Goal: Task Accomplishment & Management: Manage account settings

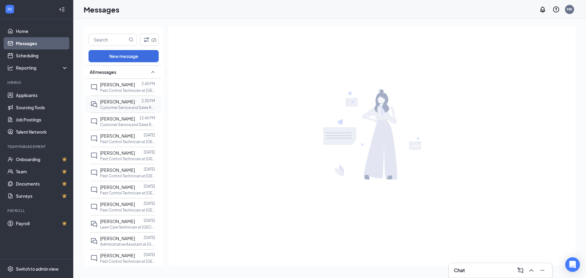
drag, startPoint x: 119, startPoint y: 104, endPoint x: 146, endPoint y: 106, distance: 26.9
click at [120, 104] on span "[PERSON_NAME]" at bounding box center [117, 101] width 35 height 5
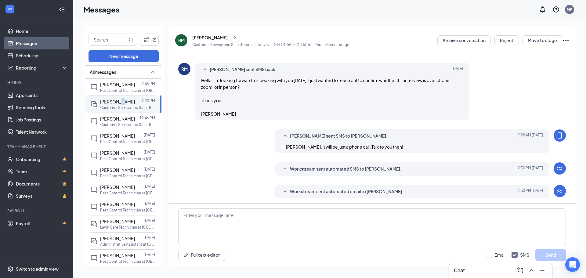
scroll to position [180, 0]
click at [331, 164] on span "Workstream sent automated SMS to [PERSON_NAME]." at bounding box center [346, 167] width 112 height 7
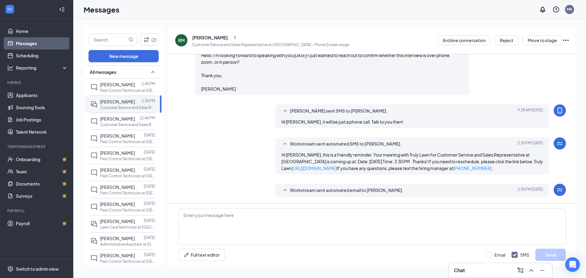
click at [338, 187] on span "Workstream sent automated email to [PERSON_NAME]." at bounding box center [347, 190] width 114 height 7
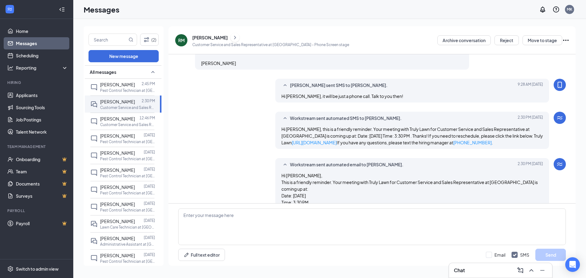
scroll to position [282, 0]
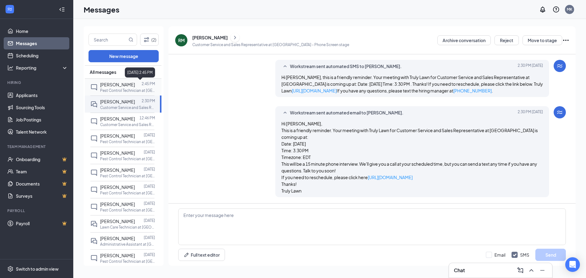
click at [135, 82] on div at bounding box center [138, 84] width 7 height 7
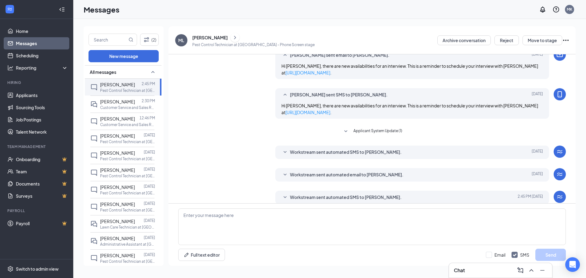
scroll to position [136, 0]
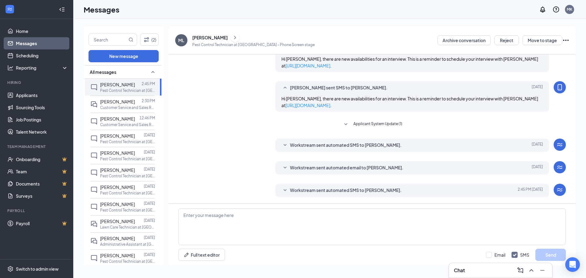
click at [299, 144] on span "Workstream sent automated SMS to [PERSON_NAME]." at bounding box center [346, 145] width 112 height 7
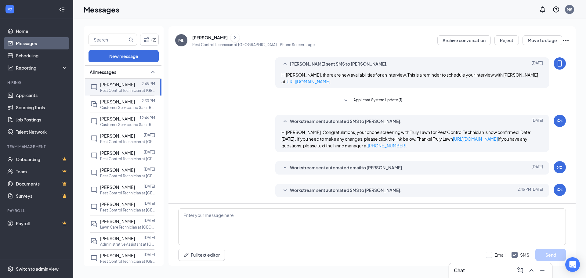
click at [304, 167] on span "Workstream sent automated email to [PERSON_NAME]." at bounding box center [347, 167] width 114 height 7
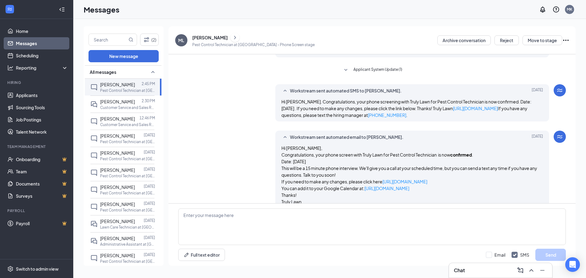
scroll to position [224, 0]
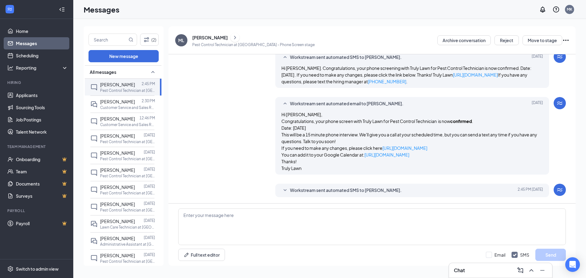
click at [301, 191] on span "Workstream sent automated SMS to [PERSON_NAME]." at bounding box center [346, 190] width 112 height 7
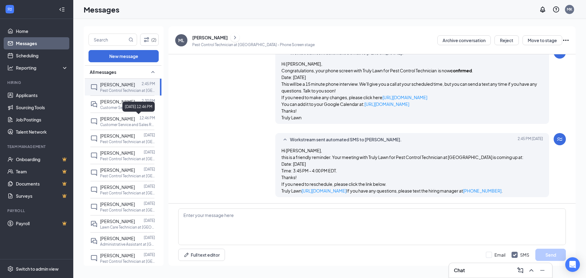
click at [127, 104] on div "[DATE] 12:46 PM" at bounding box center [138, 107] width 32 height 10
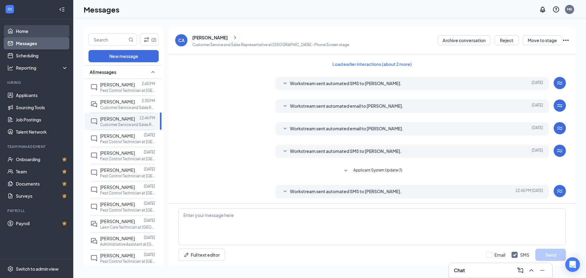
click at [30, 26] on link "Home" at bounding box center [42, 31] width 52 height 12
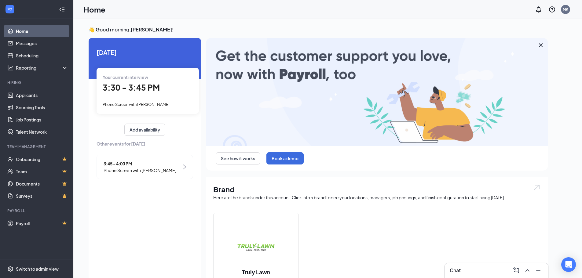
click at [136, 87] on span "3:30 - 3:45 PM" at bounding box center [131, 87] width 57 height 10
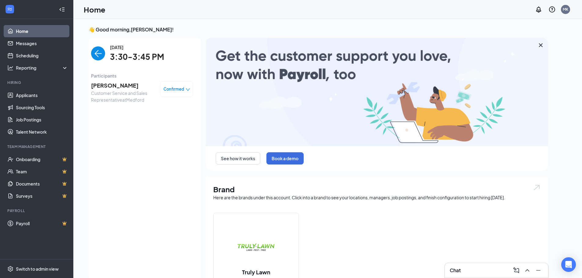
scroll to position [2, 0]
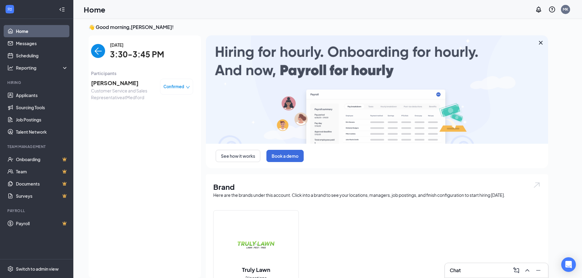
click at [128, 85] on span "[PERSON_NAME]" at bounding box center [123, 83] width 64 height 9
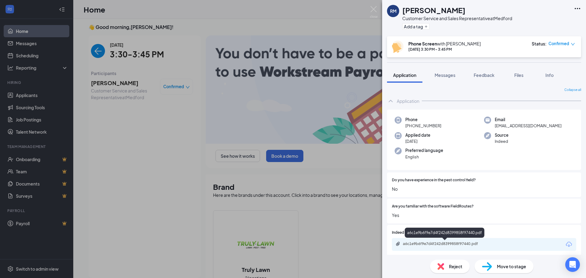
click at [444, 245] on div "a6c1e9b6f9e7d4f242d8399858f97440.pdf" at bounding box center [445, 244] width 85 height 5
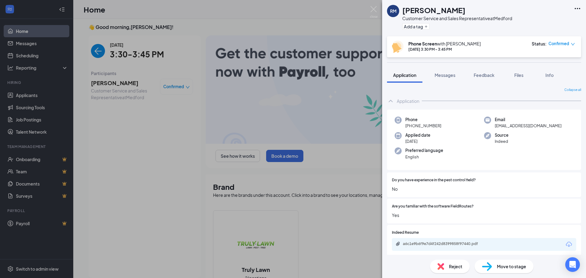
click at [200, 76] on div "RM [PERSON_NAME] Customer Service and Sales Representative at [GEOGRAPHIC_DATA]…" at bounding box center [293, 139] width 586 height 278
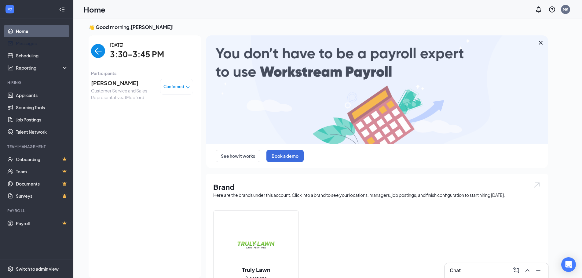
click at [34, 32] on link "Home" at bounding box center [42, 31] width 52 height 12
click at [66, 8] on div at bounding box center [62, 9] width 12 height 12
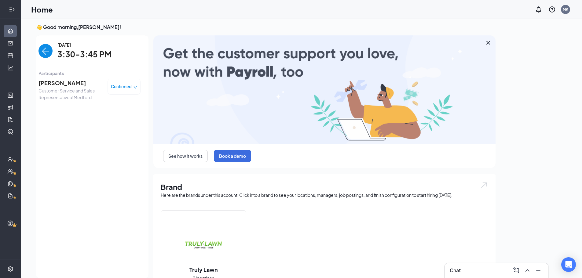
click at [14, 10] on icon "Expand" at bounding box center [12, 9] width 6 height 6
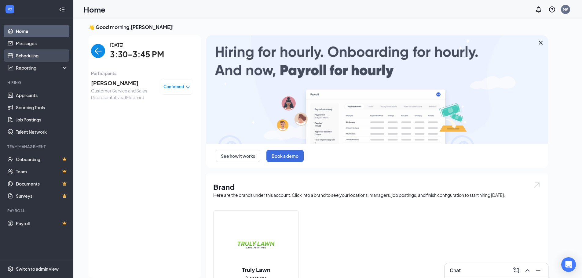
click at [28, 58] on link "Scheduling" at bounding box center [42, 55] width 52 height 12
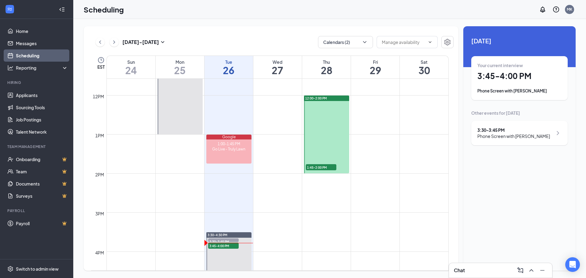
scroll to position [453, 0]
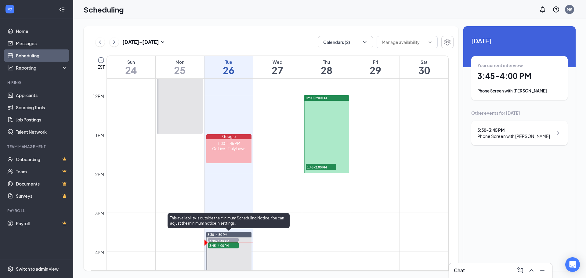
click at [213, 244] on span "3:45-4:00 PM" at bounding box center [223, 245] width 31 height 6
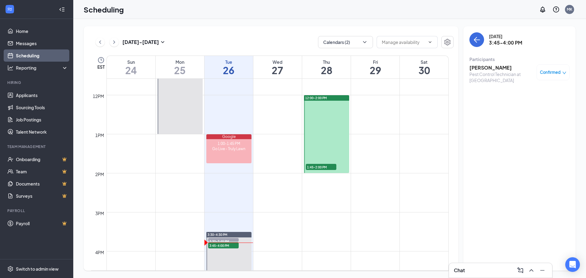
click at [484, 71] on div "Pest Control Technician at [GEOGRAPHIC_DATA]" at bounding box center [502, 77] width 64 height 12
click at [483, 69] on h3 "[PERSON_NAME]" at bounding box center [502, 67] width 64 height 7
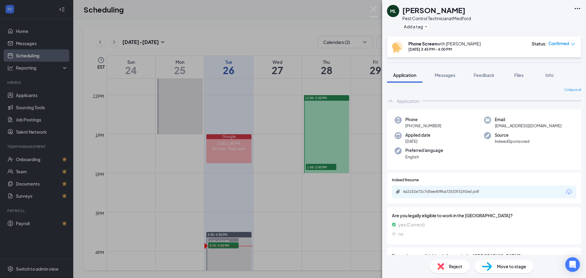
click at [453, 192] on div "4a2152e72c7d5ee409ba72533f3192ed.pdf" at bounding box center [445, 191] width 85 height 5
click at [496, 271] on div "Move to stage" at bounding box center [504, 266] width 59 height 13
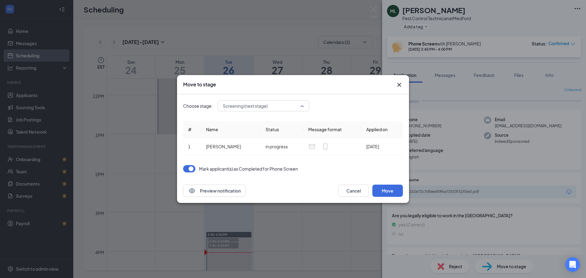
click at [271, 107] on span "Screening (next stage)" at bounding box center [261, 105] width 76 height 9
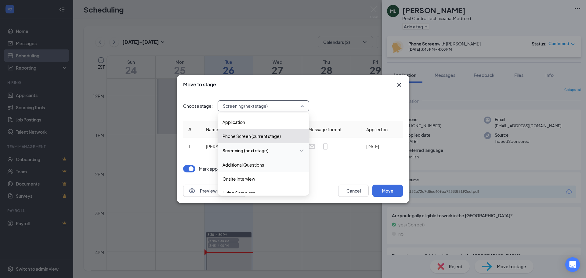
click at [261, 164] on span "Additional Questions" at bounding box center [244, 165] width 42 height 7
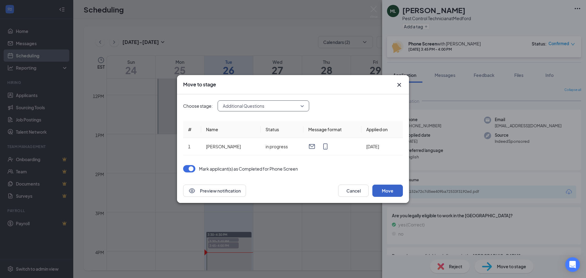
click at [383, 188] on button "Move" at bounding box center [388, 191] width 31 height 12
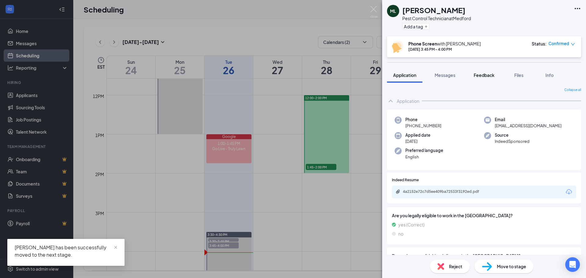
click at [488, 75] on span "Feedback" at bounding box center [484, 74] width 21 height 5
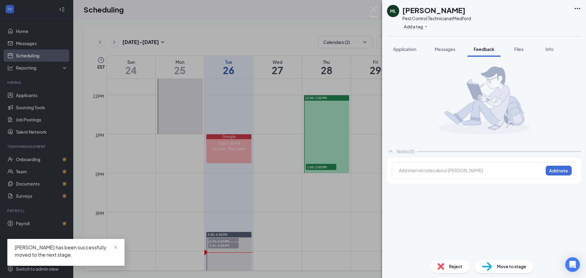
click at [450, 171] on div at bounding box center [471, 170] width 144 height 6
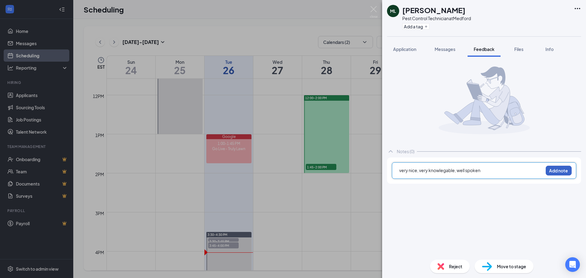
click at [548, 174] on button "Add note" at bounding box center [559, 171] width 26 height 10
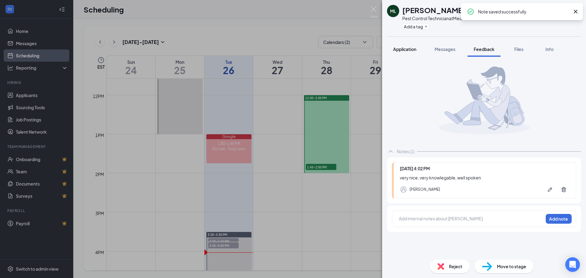
click at [400, 49] on span "Application" at bounding box center [404, 48] width 23 height 5
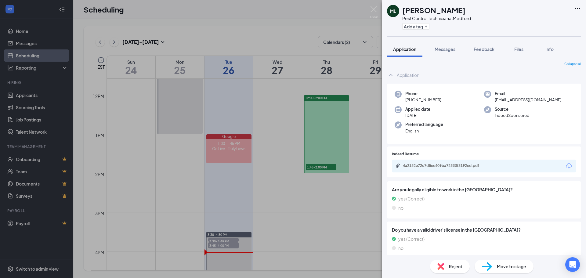
click at [376, 13] on img at bounding box center [374, 12] width 8 height 12
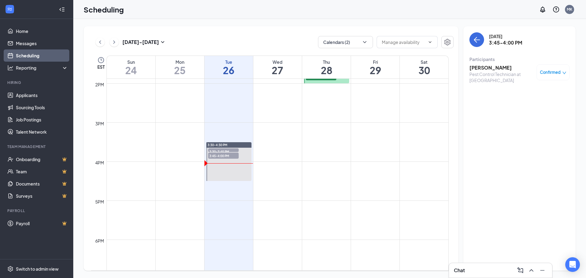
scroll to position [483, 0]
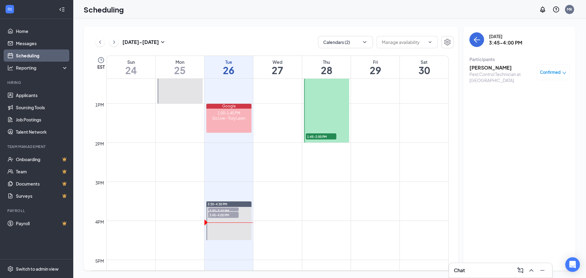
click at [325, 137] on span "1:45-2:00 PM" at bounding box center [321, 136] width 31 height 6
click at [488, 68] on h3 "[PERSON_NAME]" at bounding box center [502, 67] width 64 height 7
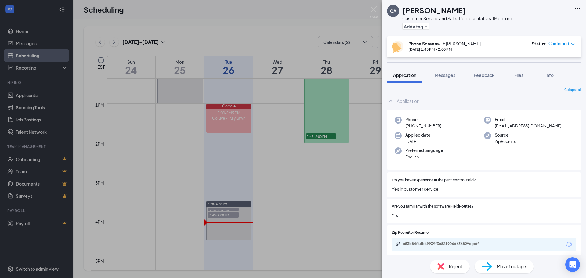
click at [340, 19] on div "CA [PERSON_NAME] Customer Service and Sales Representative at [GEOGRAPHIC_DATA]…" at bounding box center [293, 139] width 586 height 278
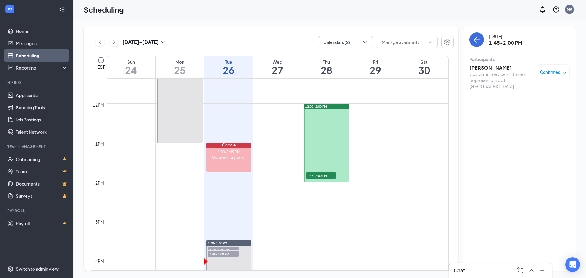
scroll to position [392, 0]
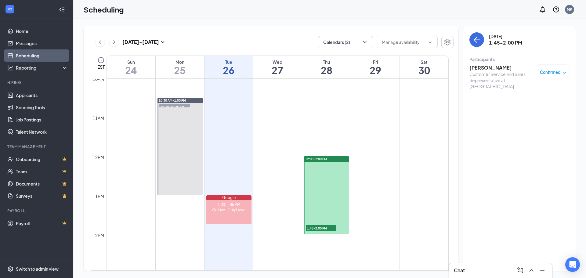
click at [318, 227] on span "1:45-2:00 PM" at bounding box center [321, 228] width 31 height 6
click at [493, 63] on div "[PERSON_NAME] Customer Service and Sales Representative at [GEOGRAPHIC_DATA] Co…" at bounding box center [520, 76] width 100 height 29
click at [489, 66] on h3 "[PERSON_NAME]" at bounding box center [502, 67] width 64 height 7
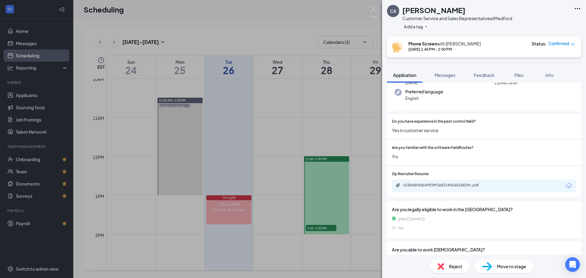
scroll to position [61, 0]
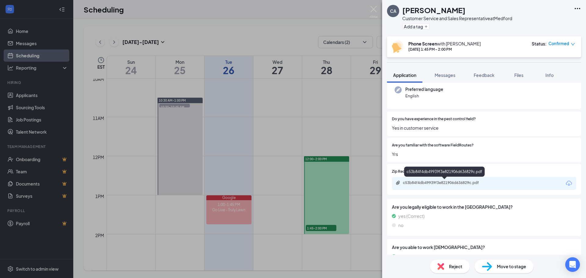
click at [439, 183] on div "c53b84f4db49939f3e821906d636829c.pdf" at bounding box center [445, 182] width 85 height 5
click at [472, 74] on button "Feedback" at bounding box center [484, 74] width 33 height 15
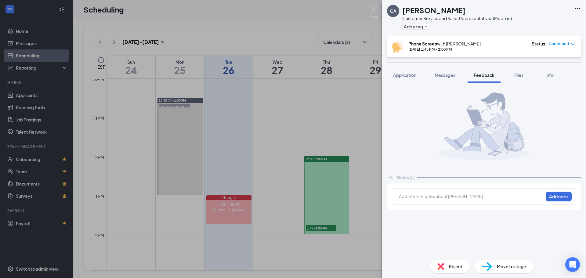
click at [294, 84] on div "CA [PERSON_NAME] Customer Service and Sales Representative at [GEOGRAPHIC_DATA]…" at bounding box center [293, 139] width 586 height 278
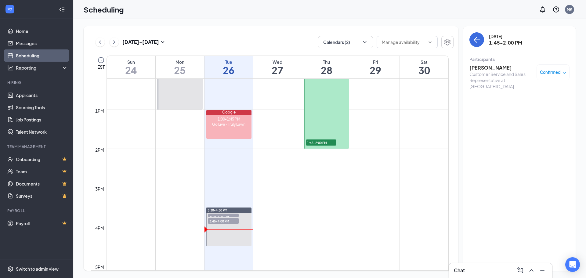
scroll to position [483, 0]
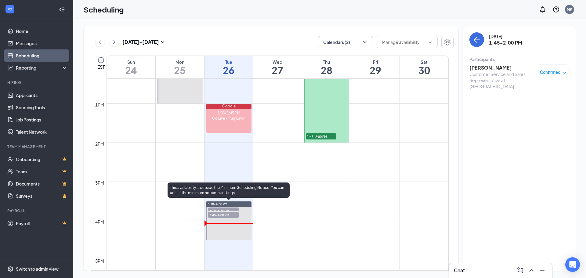
click at [225, 214] on span "3:45-4:00 PM" at bounding box center [223, 215] width 31 height 6
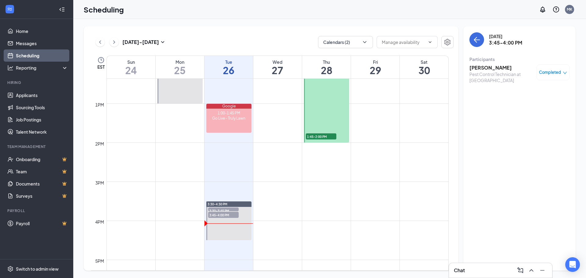
click at [481, 70] on h3 "[PERSON_NAME]" at bounding box center [502, 67] width 64 height 7
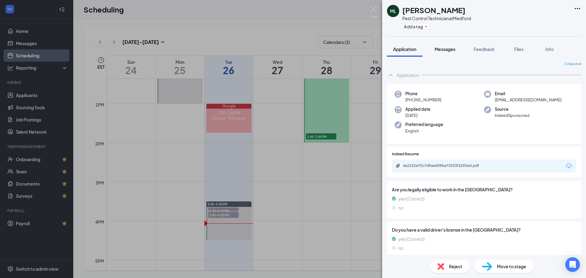
click at [452, 42] on button "Messages" at bounding box center [445, 49] width 33 height 15
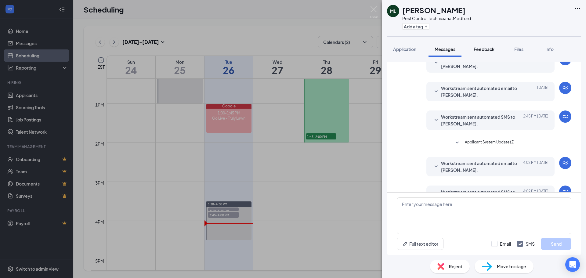
scroll to position [167, 0]
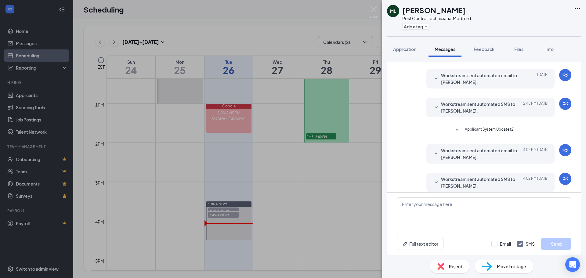
click at [469, 147] on span "Workstream sent automated email to [PERSON_NAME]." at bounding box center [481, 153] width 80 height 13
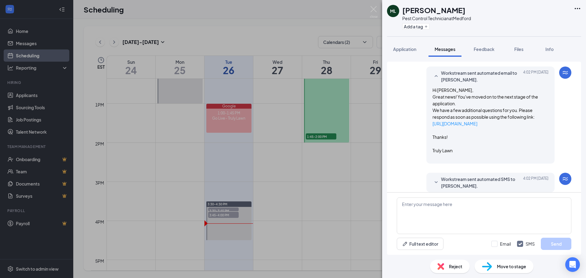
click at [468, 176] on span "Workstream sent automated SMS to [PERSON_NAME]." at bounding box center [481, 182] width 80 height 13
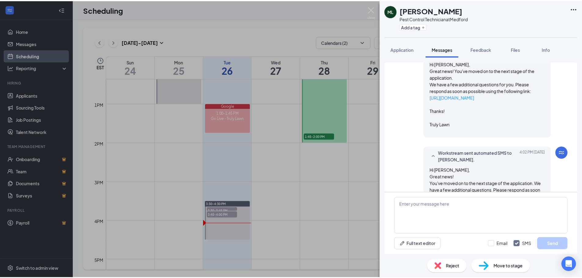
scroll to position [308, 0]
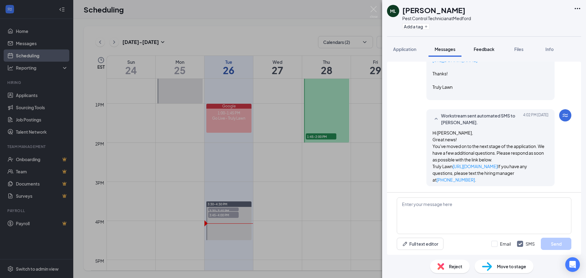
click at [487, 49] on span "Feedback" at bounding box center [484, 48] width 21 height 5
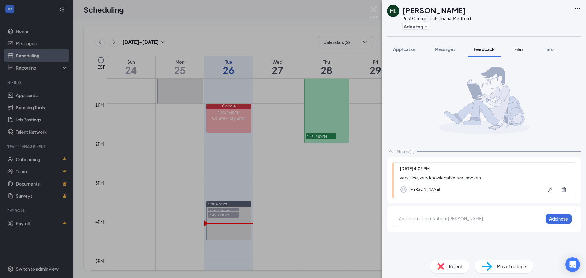
click at [513, 48] on button "Files" at bounding box center [519, 49] width 24 height 15
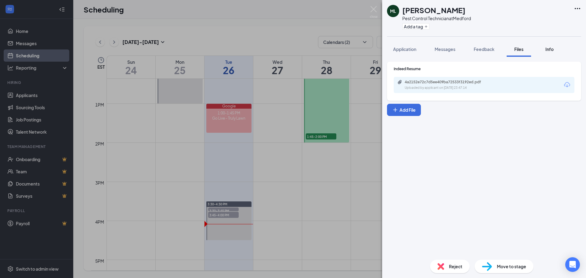
click at [552, 45] on button "Info" at bounding box center [549, 49] width 24 height 15
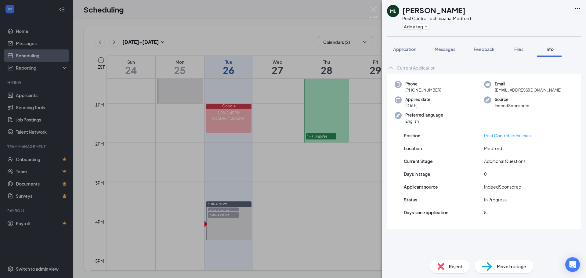
click at [328, 184] on div "ML [PERSON_NAME] Pest Control Technician at [GEOGRAPHIC_DATA] Add a tag Applica…" at bounding box center [293, 139] width 586 height 278
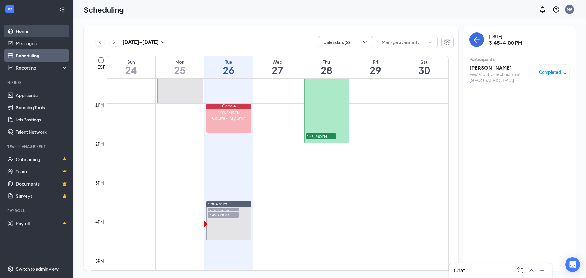
click at [52, 34] on link "Home" at bounding box center [42, 31] width 52 height 12
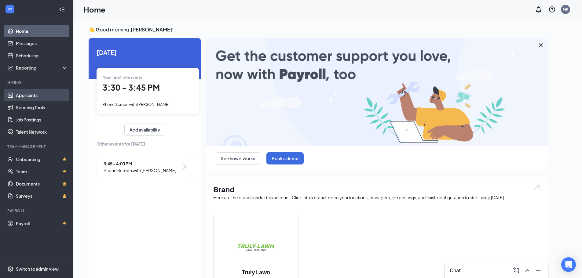
click at [49, 94] on link "Applicants" at bounding box center [42, 95] width 52 height 12
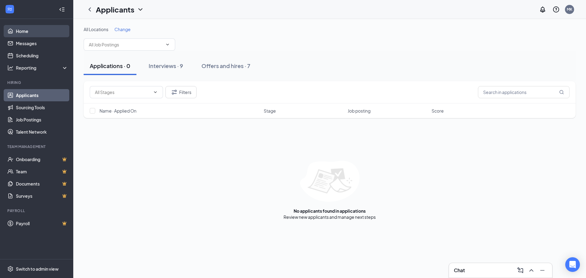
click at [16, 34] on link "Home" at bounding box center [42, 31] width 52 height 12
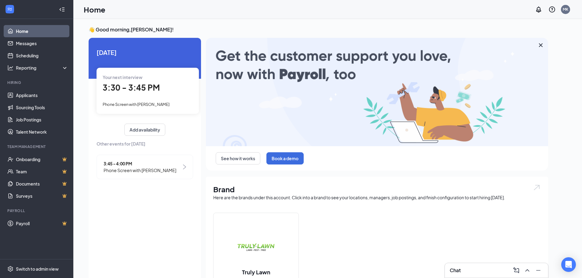
click at [144, 85] on span "3:30 - 3:45 PM" at bounding box center [131, 87] width 57 height 10
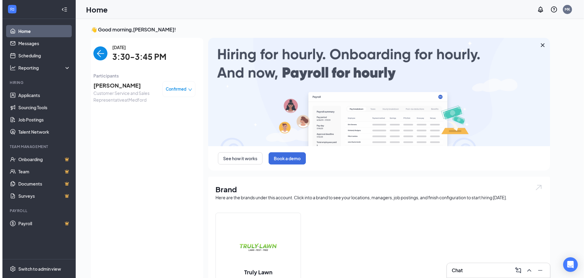
scroll to position [2, 0]
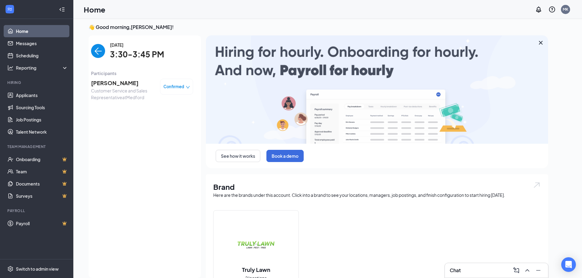
click at [126, 83] on span "[PERSON_NAME]" at bounding box center [123, 83] width 64 height 9
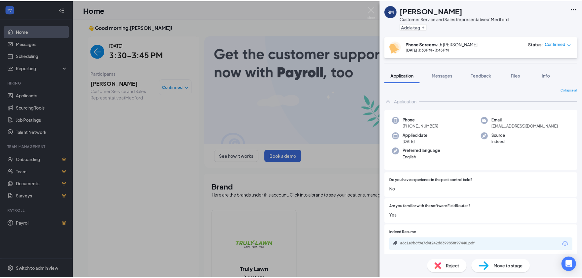
scroll to position [2, 0]
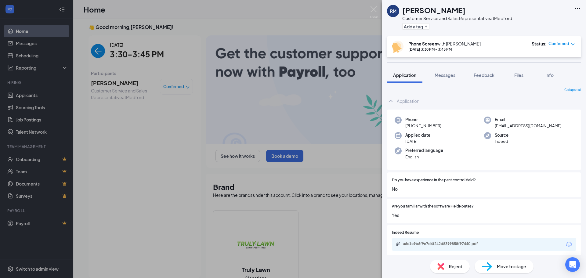
click at [125, 114] on div "RM [PERSON_NAME] Customer Service and Sales Representative at [GEOGRAPHIC_DATA]…" at bounding box center [293, 139] width 586 height 278
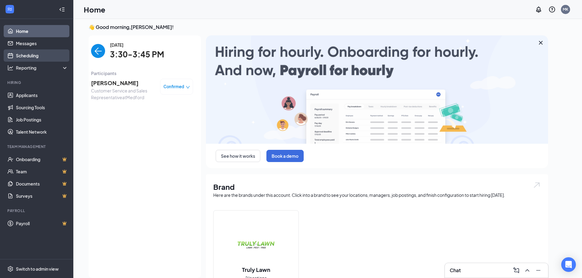
click at [39, 54] on link "Scheduling" at bounding box center [42, 55] width 52 height 12
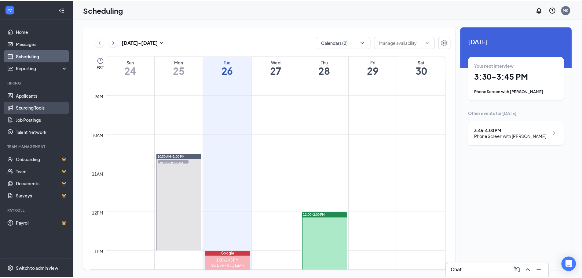
scroll to position [361, 0]
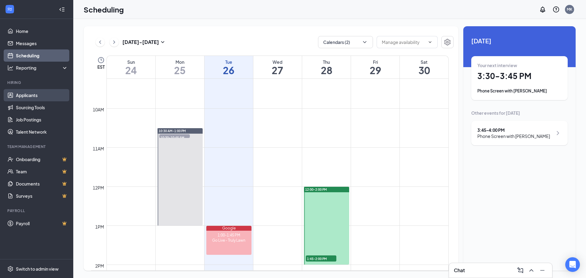
click at [35, 93] on link "Applicants" at bounding box center [42, 95] width 52 height 12
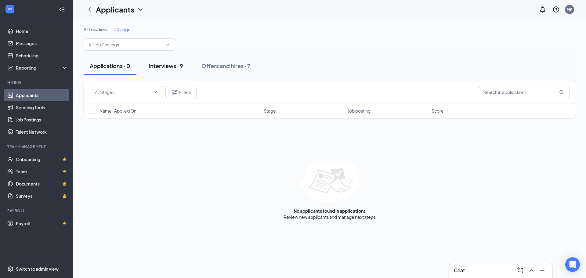
click at [173, 68] on div "Interviews · 9" at bounding box center [166, 66] width 35 height 8
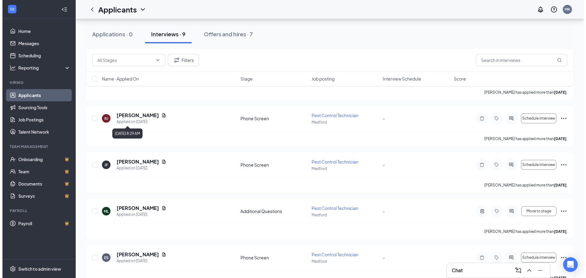
scroll to position [183, 0]
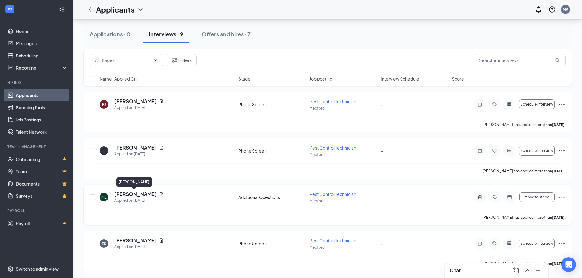
click at [131, 197] on h5 "[PERSON_NAME]" at bounding box center [135, 194] width 42 height 7
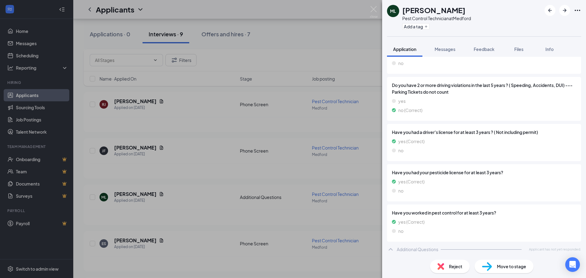
scroll to position [186, 0]
click at [414, 249] on div "Additional Questions" at bounding box center [418, 249] width 42 height 6
click at [414, 248] on div "Additional Questions" at bounding box center [418, 249] width 42 height 6
click at [444, 49] on span "Messages" at bounding box center [445, 48] width 21 height 5
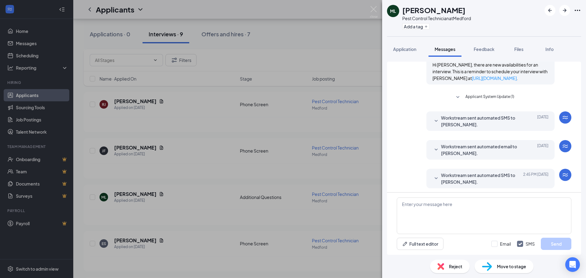
scroll to position [167, 0]
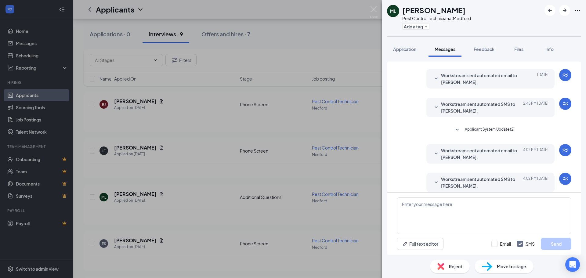
click at [443, 147] on span "Workstream sent automated email to [PERSON_NAME]." at bounding box center [481, 153] width 80 height 13
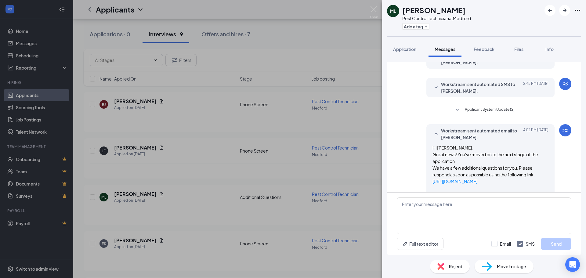
scroll to position [197, 0]
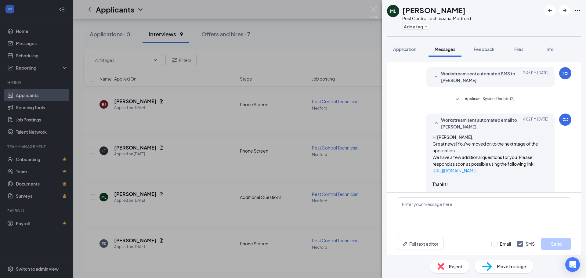
click at [483, 96] on span "Applicant System Update (2)" at bounding box center [490, 99] width 50 height 7
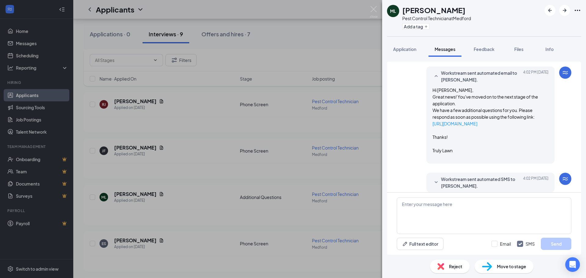
click at [471, 176] on span "Workstream sent automated SMS to [PERSON_NAME]." at bounding box center [481, 182] width 80 height 13
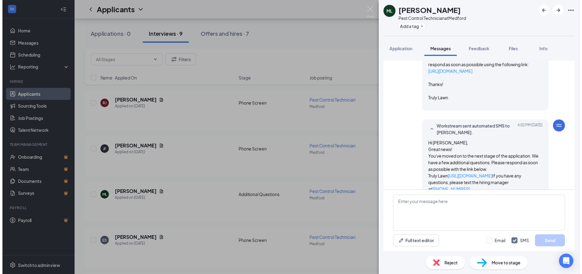
scroll to position [343, 0]
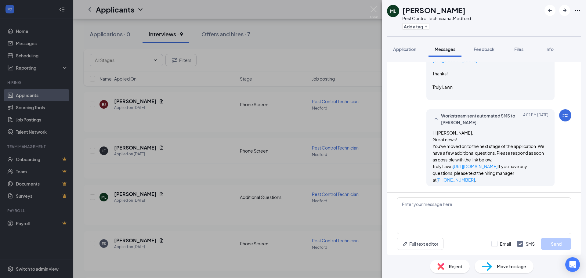
click at [311, 131] on div "ML [PERSON_NAME] Pest Control Technician at Medford Add a tag Application Messa…" at bounding box center [293, 139] width 586 height 278
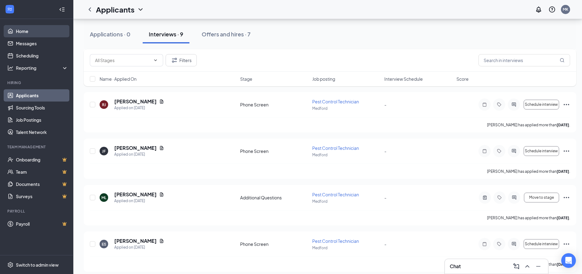
click at [42, 31] on link "Home" at bounding box center [42, 31] width 52 height 12
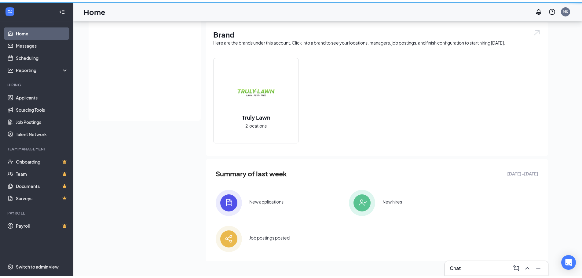
scroll to position [117, 0]
